Goal: Share content

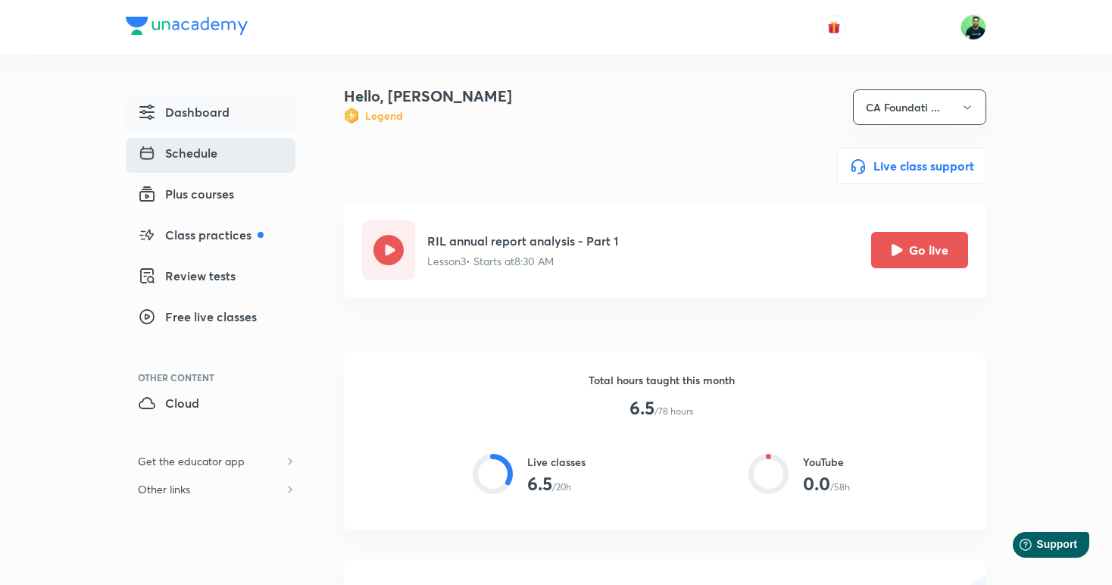
click at [223, 155] on link "Schedule" at bounding box center [211, 155] width 170 height 35
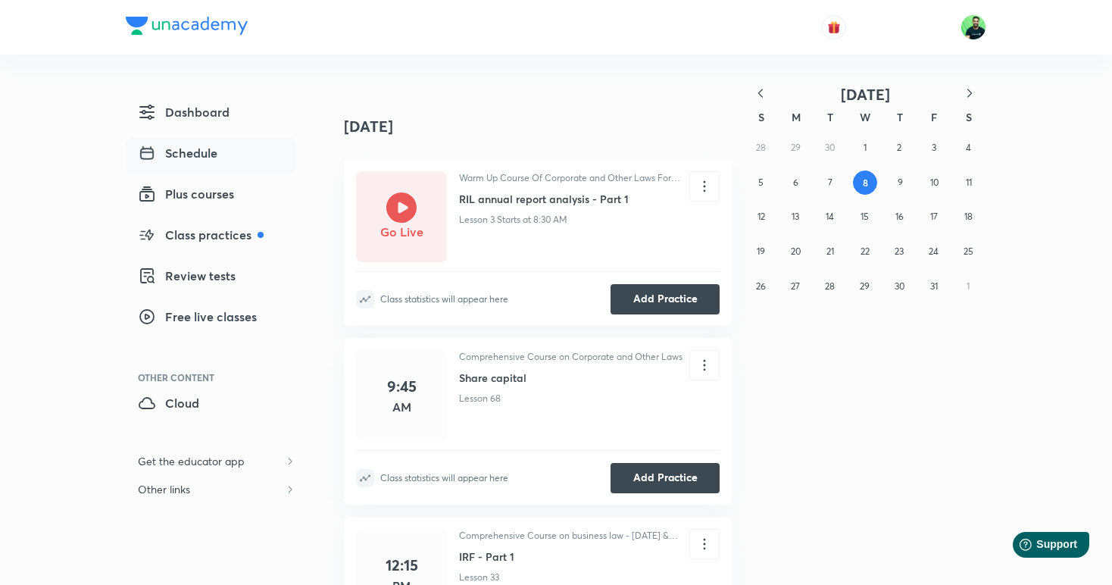
click at [758, 89] on icon "button" at bounding box center [760, 93] width 15 height 15
click at [860, 183] on button "9" at bounding box center [865, 182] width 24 height 24
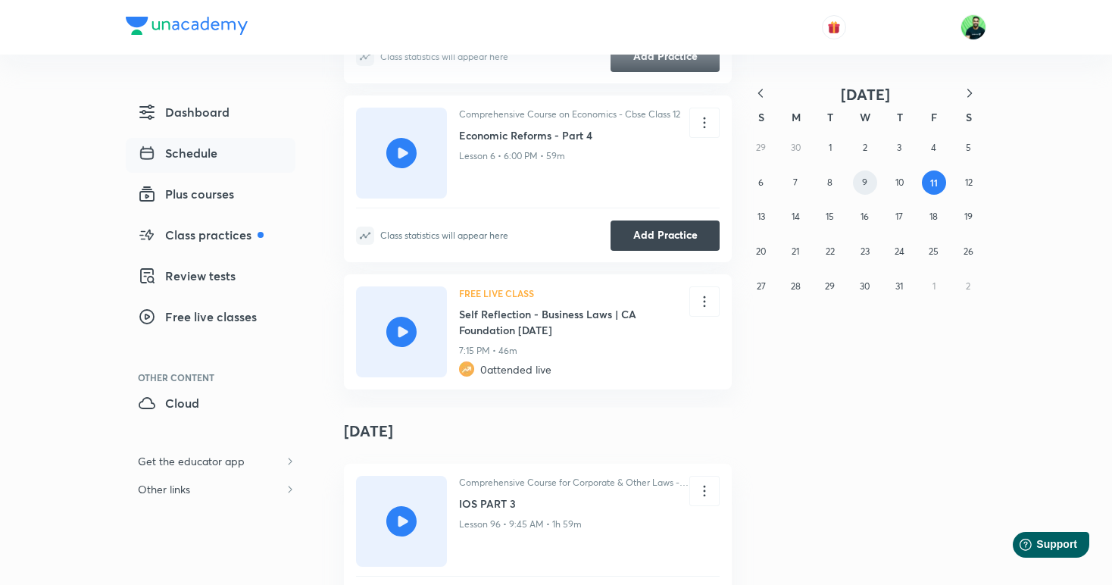
scroll to position [2553, 0]
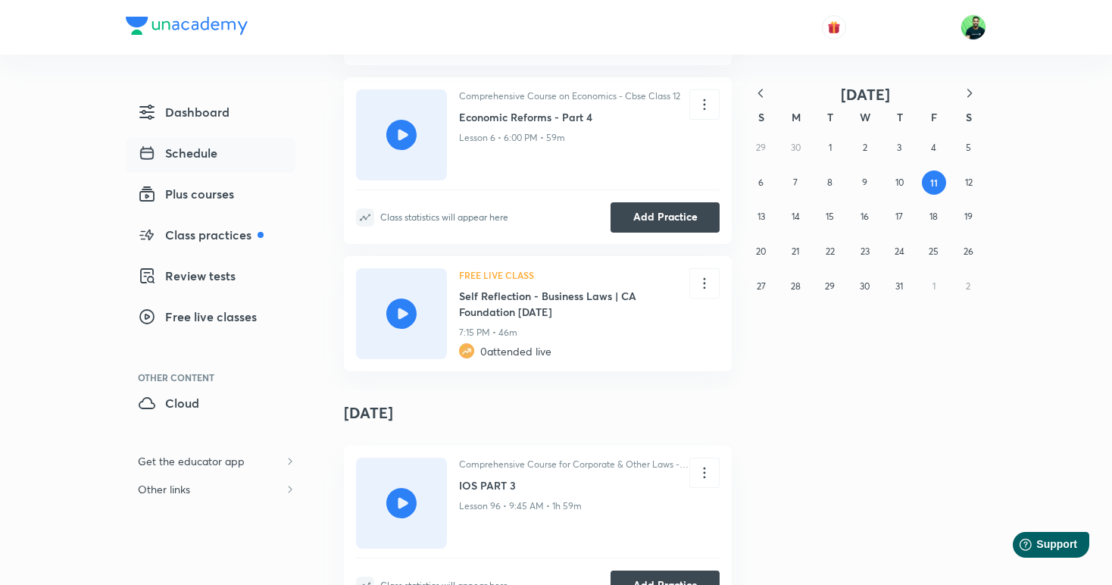
click at [404, 298] on icon at bounding box center [401, 313] width 30 height 30
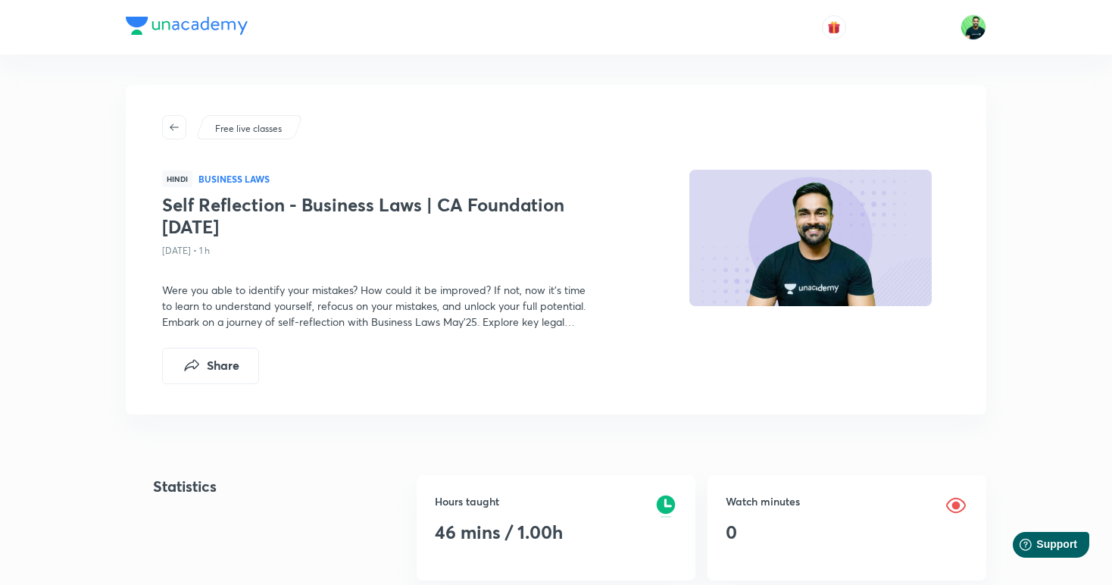
click at [764, 235] on img at bounding box center [810, 237] width 247 height 139
click at [220, 358] on button "Share" at bounding box center [210, 364] width 97 height 36
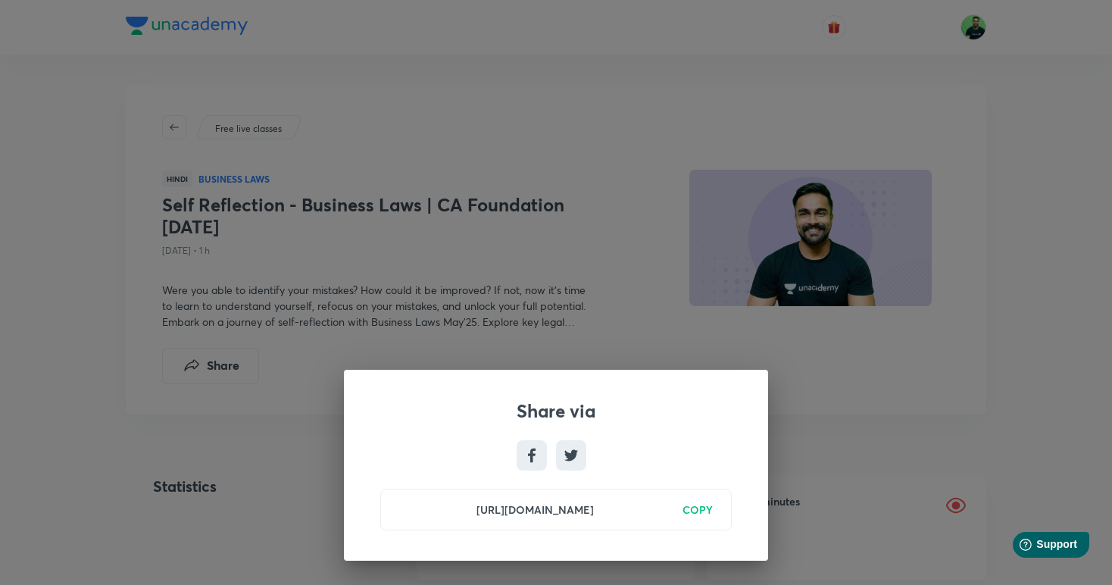
click at [709, 512] on h6 "COPY" at bounding box center [697, 509] width 30 height 16
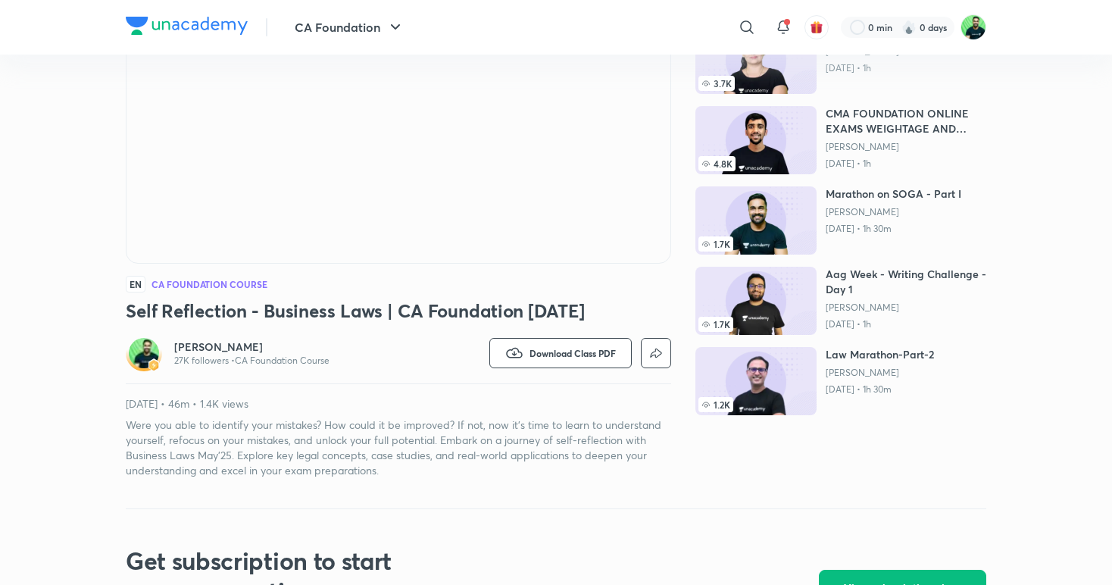
scroll to position [212, 0]
